Goal: Find specific page/section: Find specific page/section

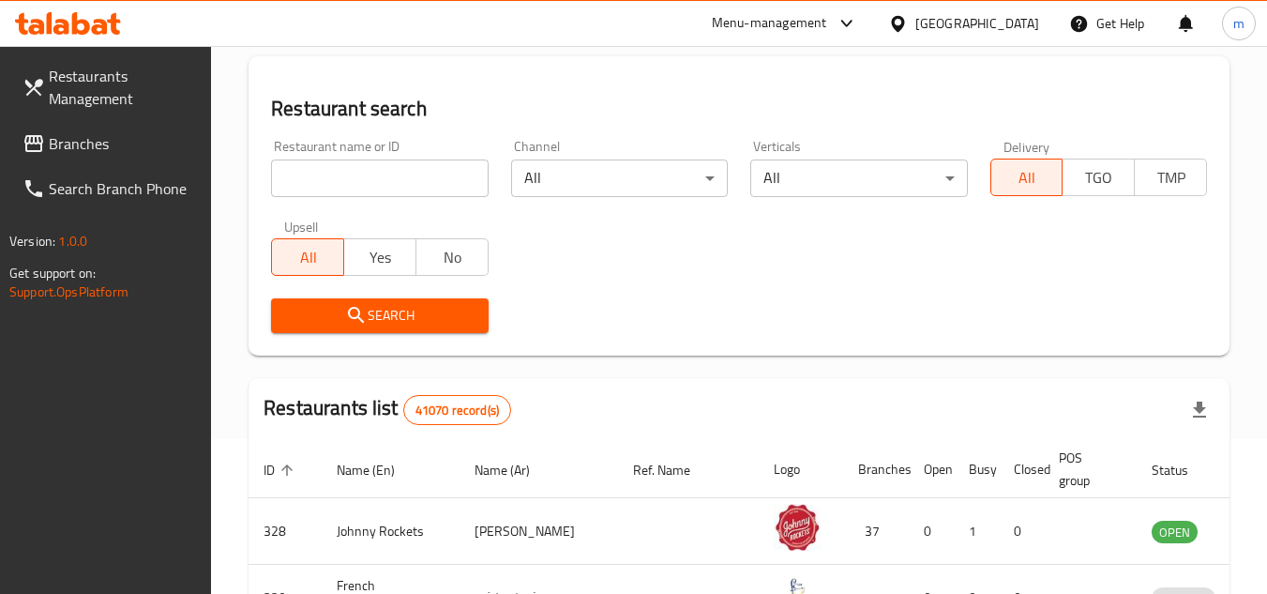
scroll to position [188, 0]
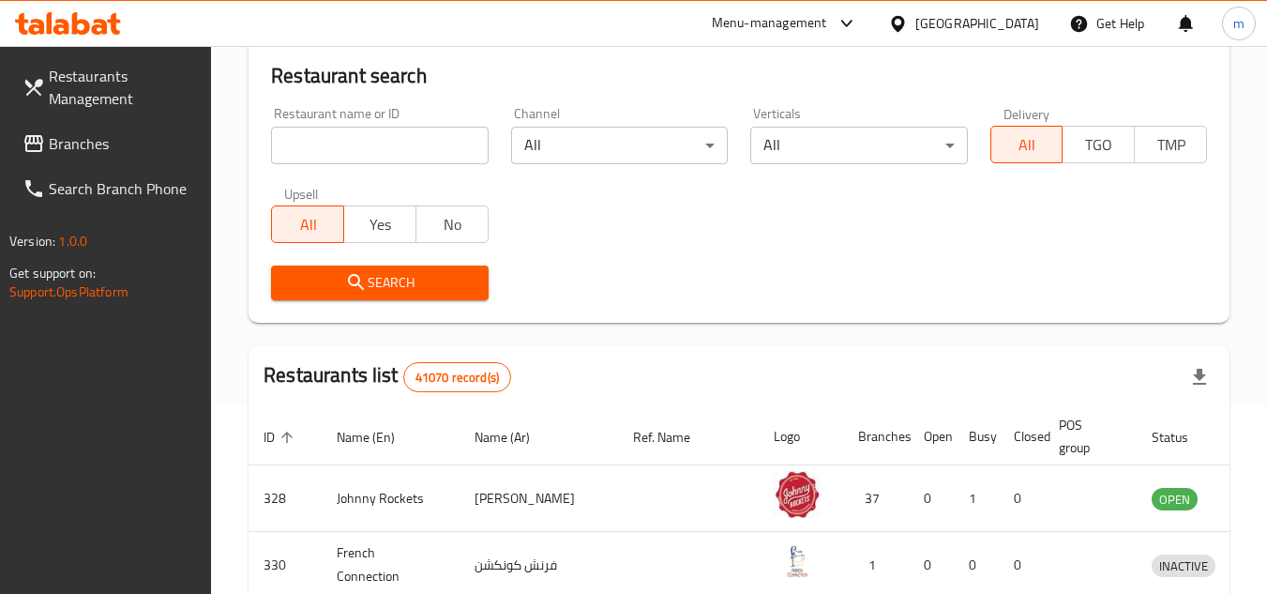
click at [995, 7] on div "[GEOGRAPHIC_DATA]" at bounding box center [963, 23] width 181 height 45
click at [993, 17] on div "[GEOGRAPHIC_DATA]" at bounding box center [978, 23] width 124 height 21
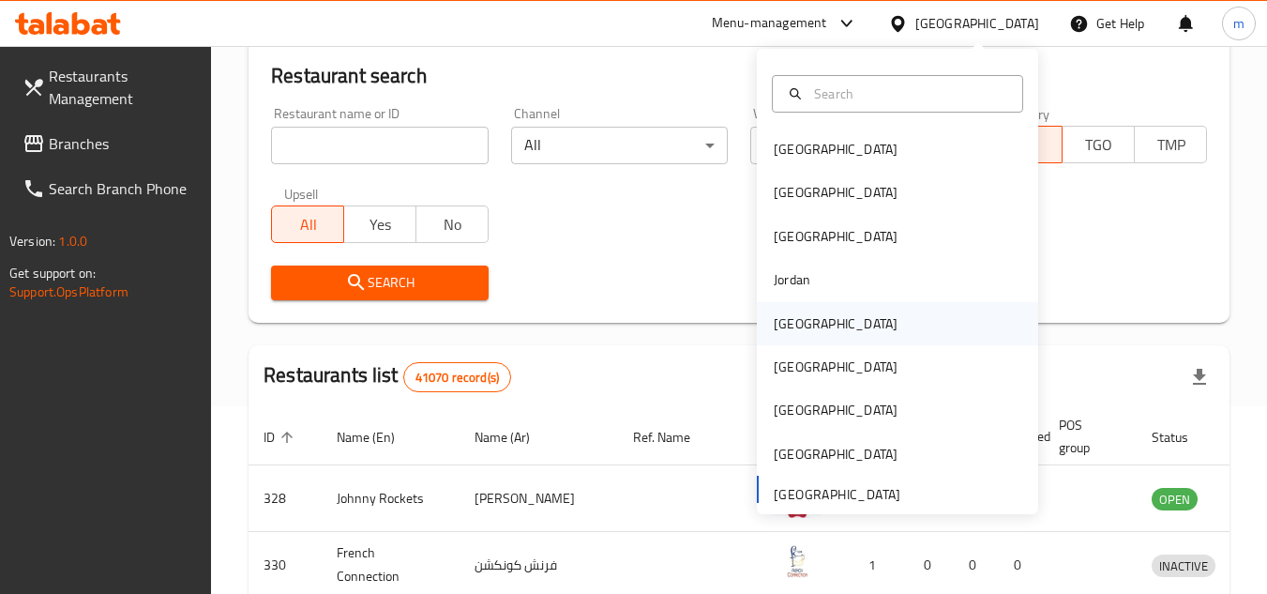
click at [824, 330] on div "[GEOGRAPHIC_DATA]" at bounding box center [897, 323] width 281 height 43
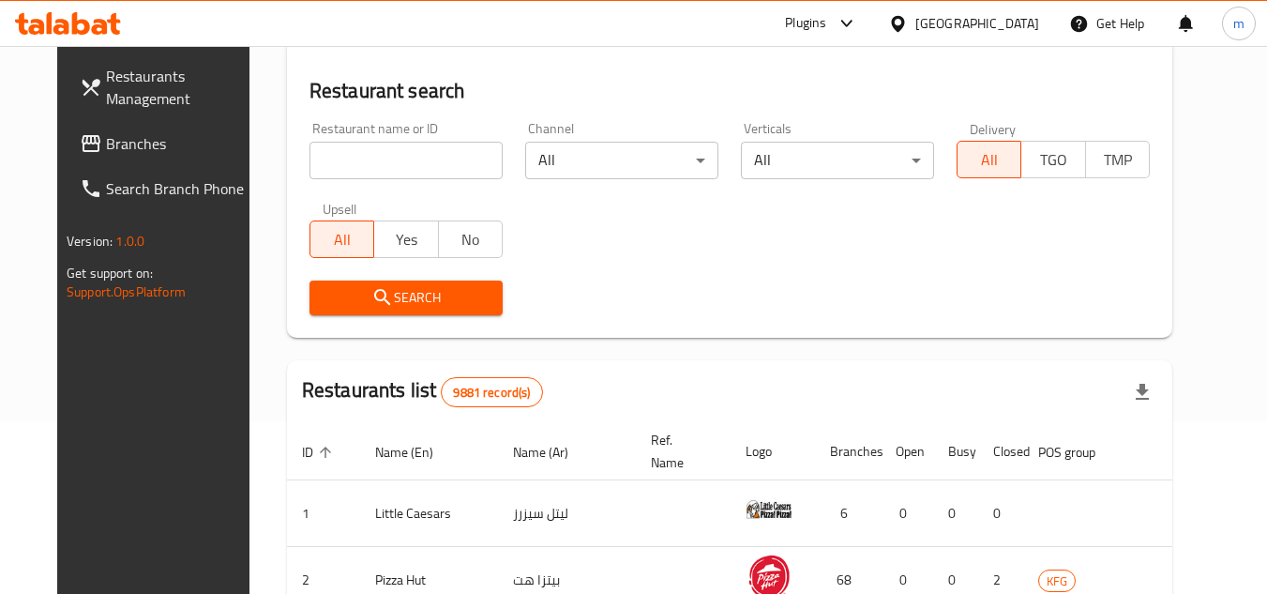
scroll to position [188, 0]
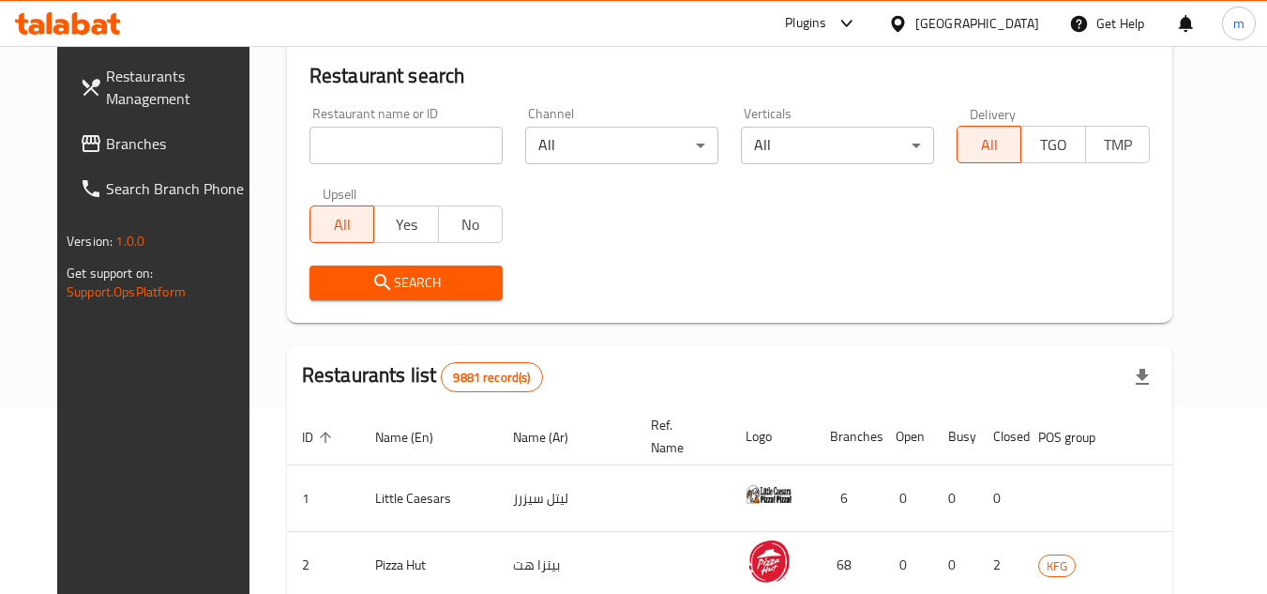
click at [106, 145] on span "Branches" at bounding box center [180, 143] width 148 height 23
